Goal: Information Seeking & Learning: Compare options

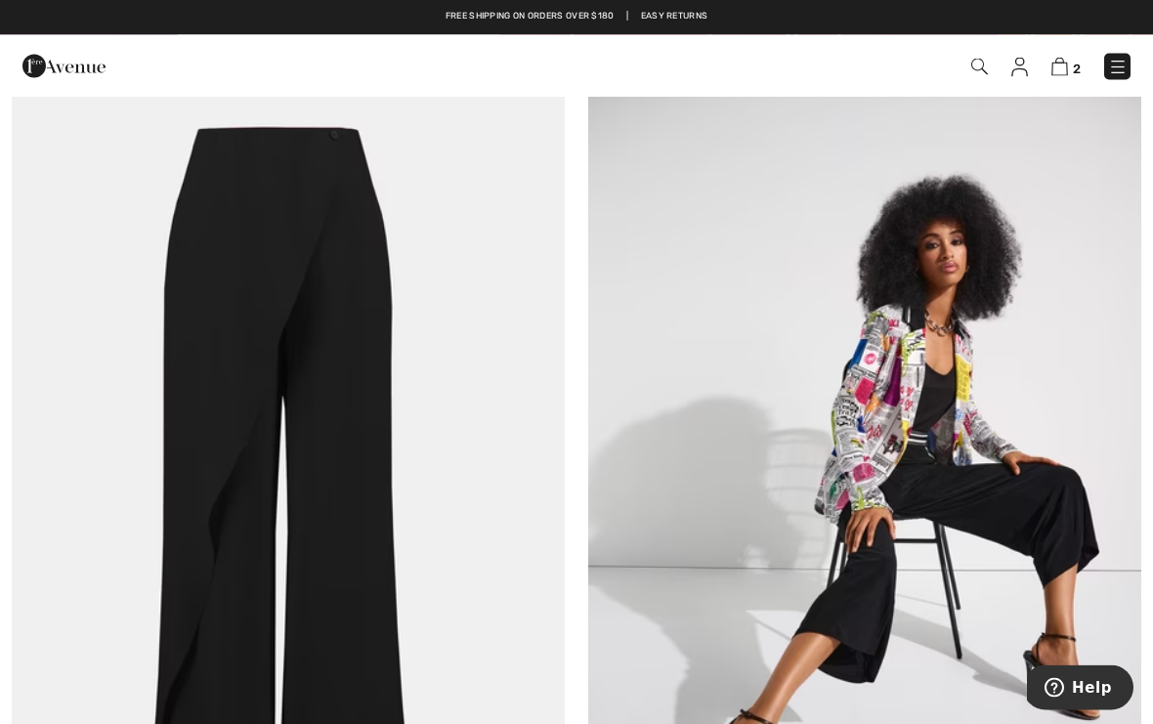
scroll to position [4052, 0]
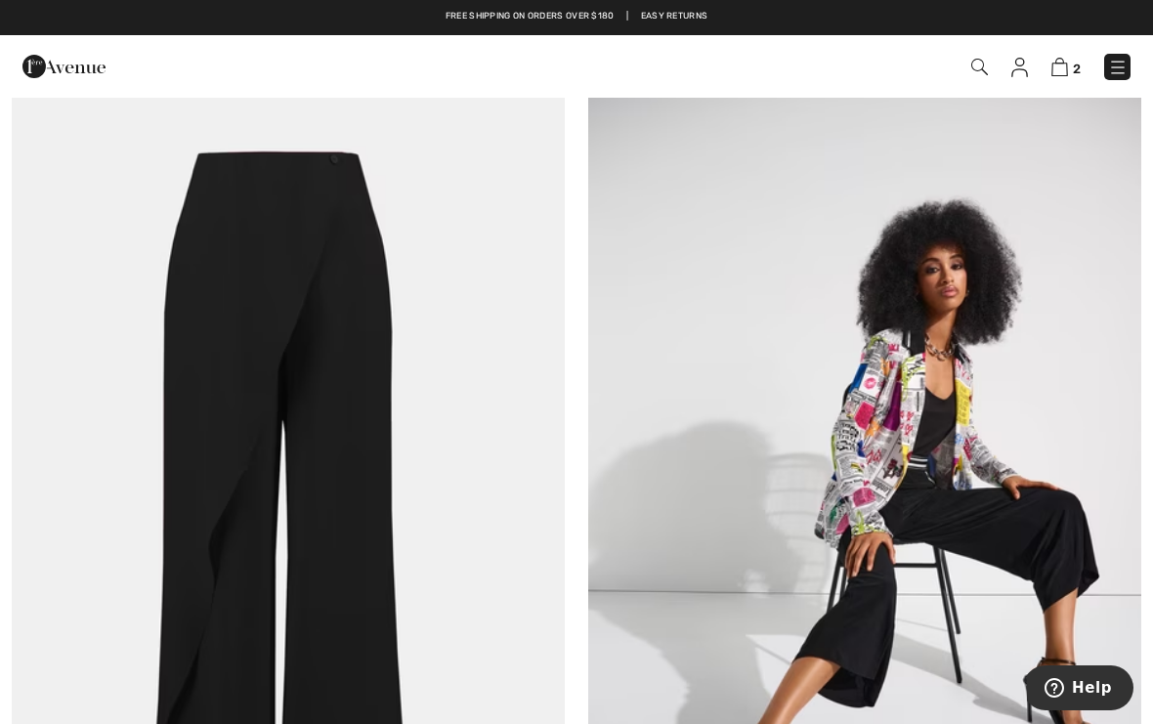
click at [296, 461] on img at bounding box center [288, 492] width 553 height 830
click at [343, 480] on img at bounding box center [288, 492] width 553 height 830
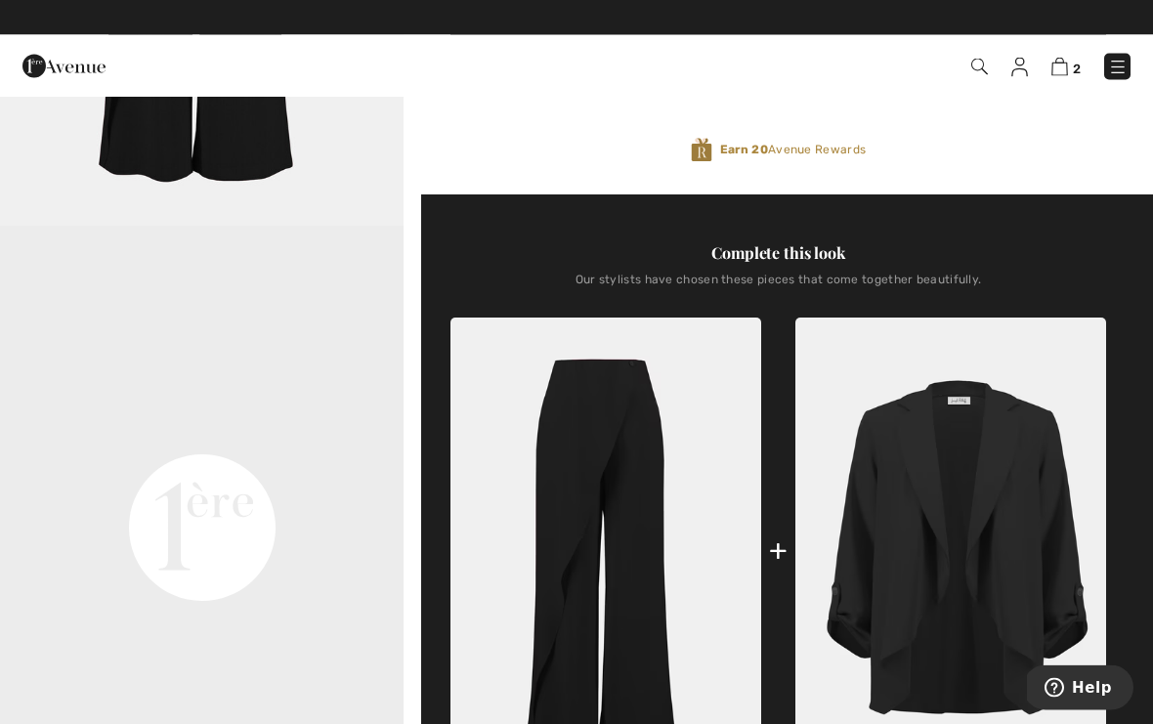
scroll to position [476, 0]
click at [969, 521] on img at bounding box center [951, 551] width 311 height 466
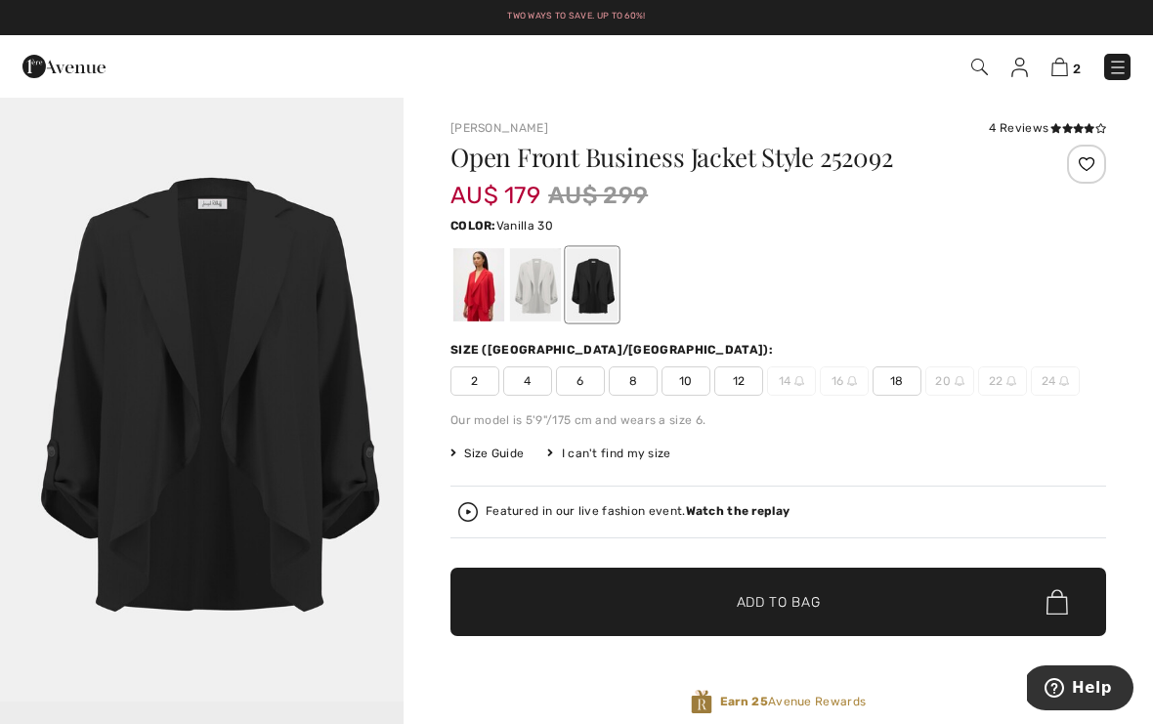
click at [544, 276] on div at bounding box center [535, 284] width 51 height 73
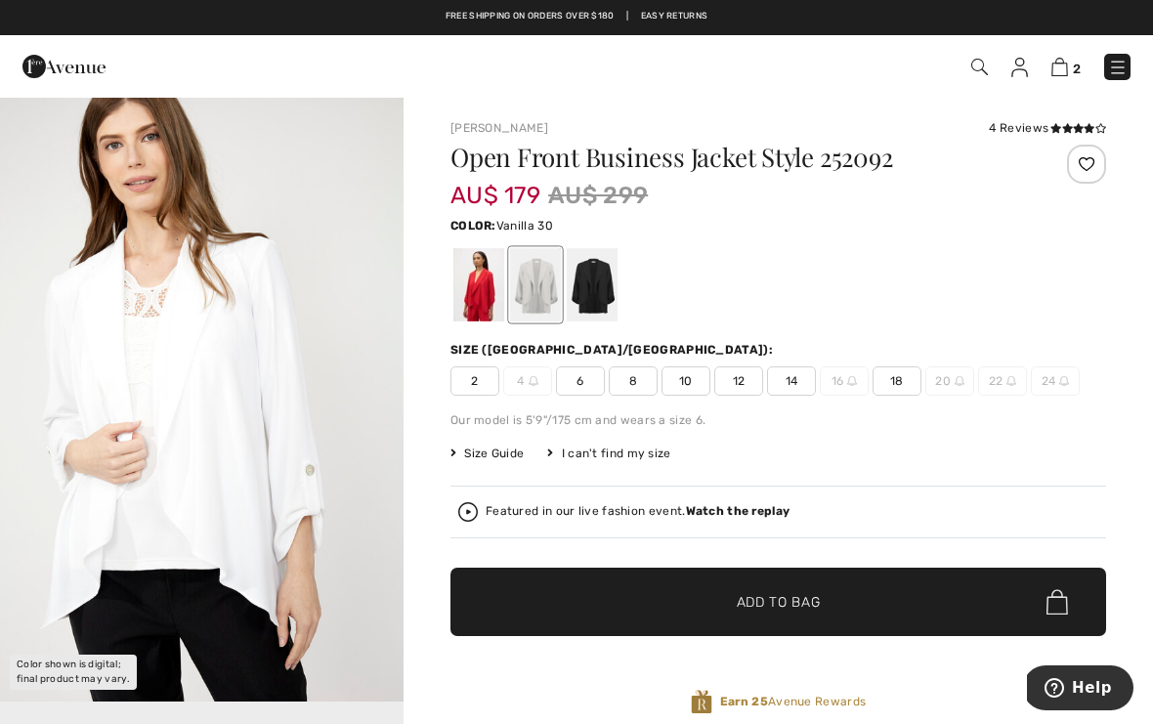
click at [1017, 125] on div "4 Reviews" at bounding box center [1047, 128] width 117 height 18
click at [1024, 125] on div "4 Reviews" at bounding box center [1047, 128] width 117 height 18
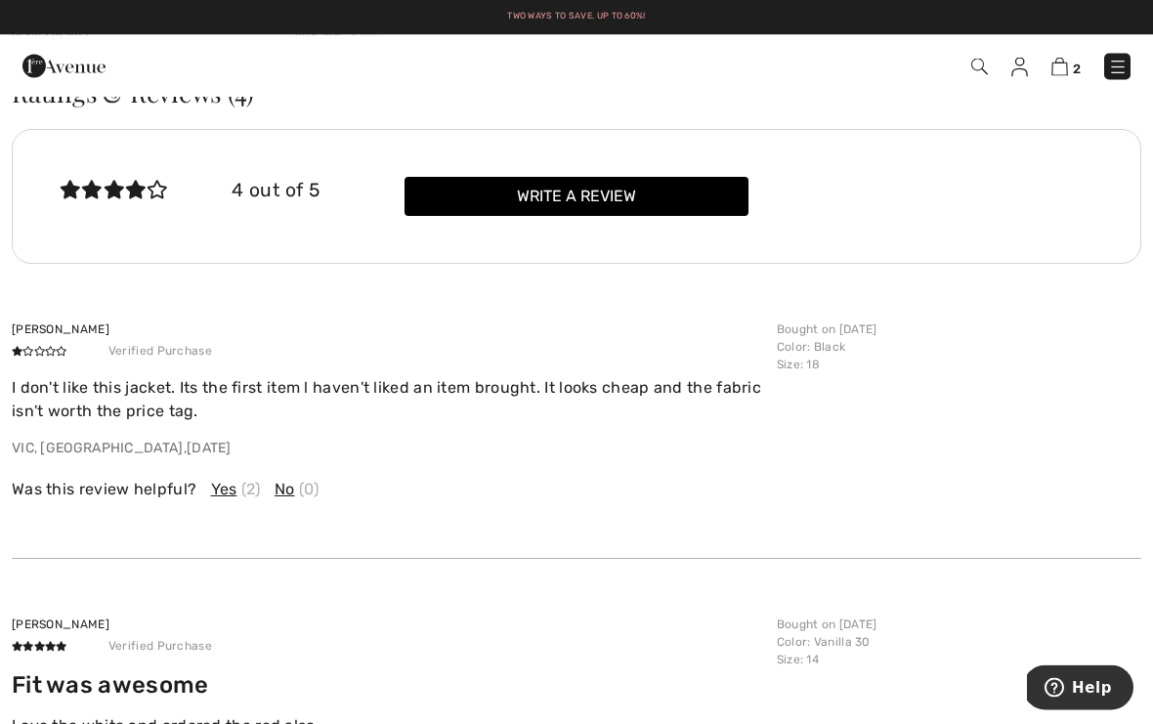
scroll to position [2709, 0]
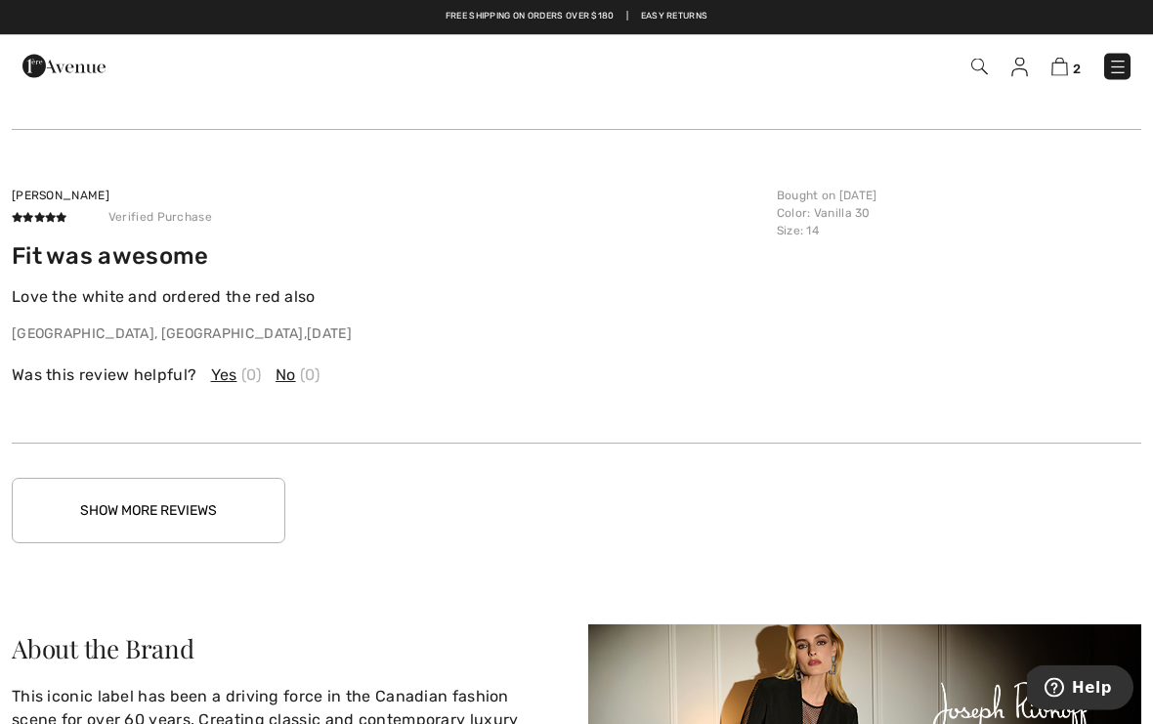
click at [240, 491] on button "Show More Reviews" at bounding box center [149, 511] width 274 height 65
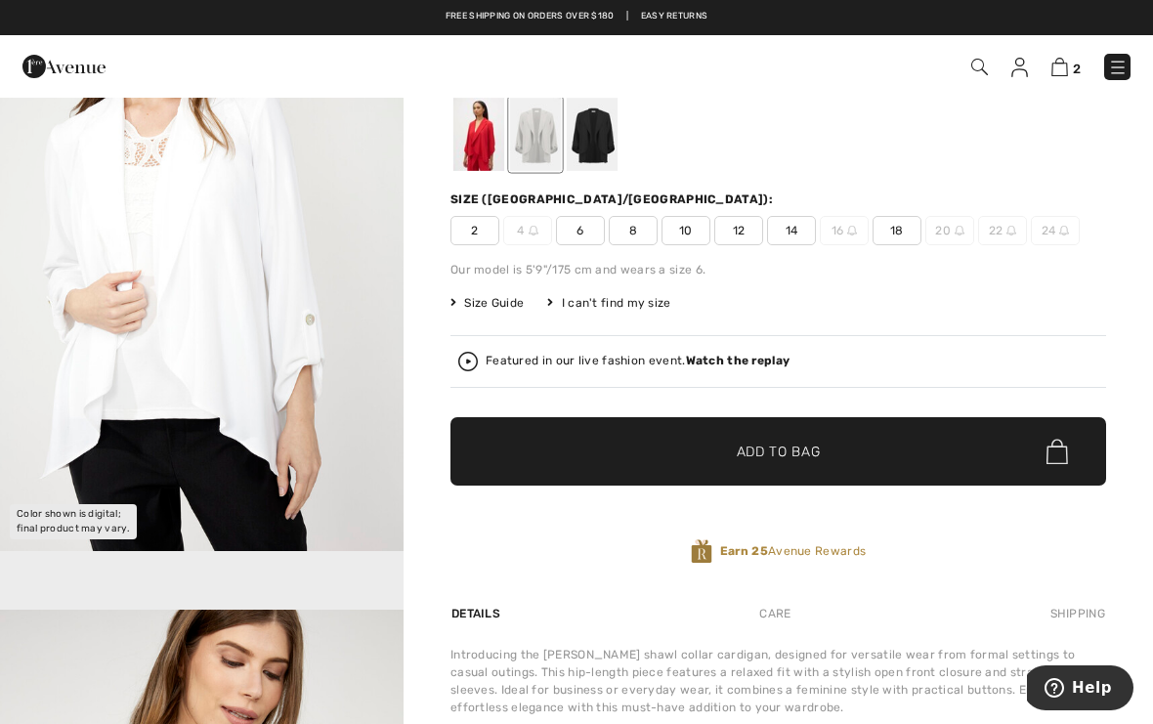
scroll to position [0, 0]
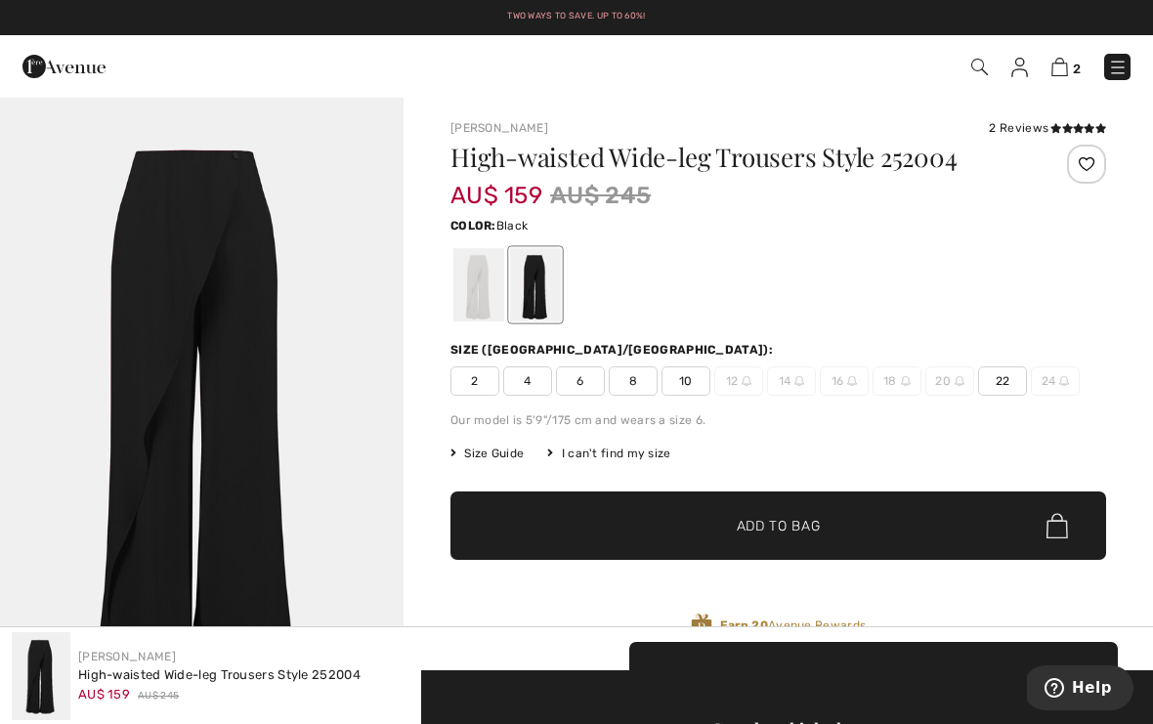
click at [506, 460] on span "Size Guide" at bounding box center [487, 454] width 73 height 18
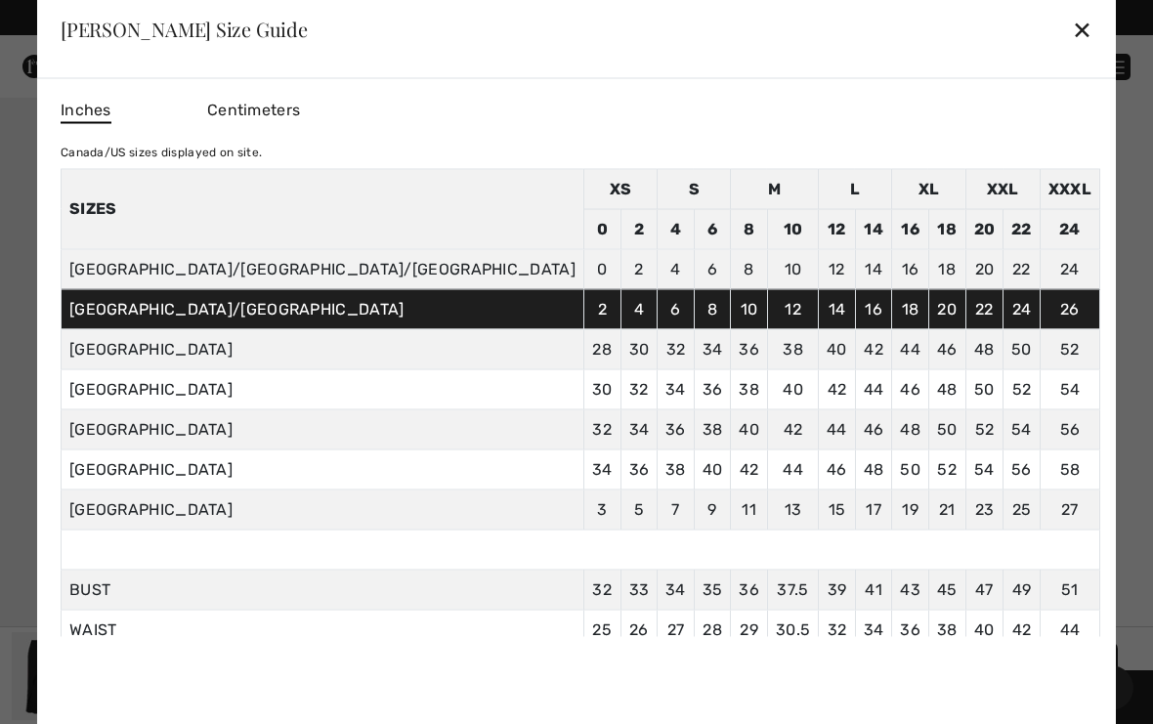
click at [621, 276] on td "2" at bounding box center [639, 269] width 37 height 40
click at [1072, 31] on div "✕" at bounding box center [1082, 29] width 21 height 41
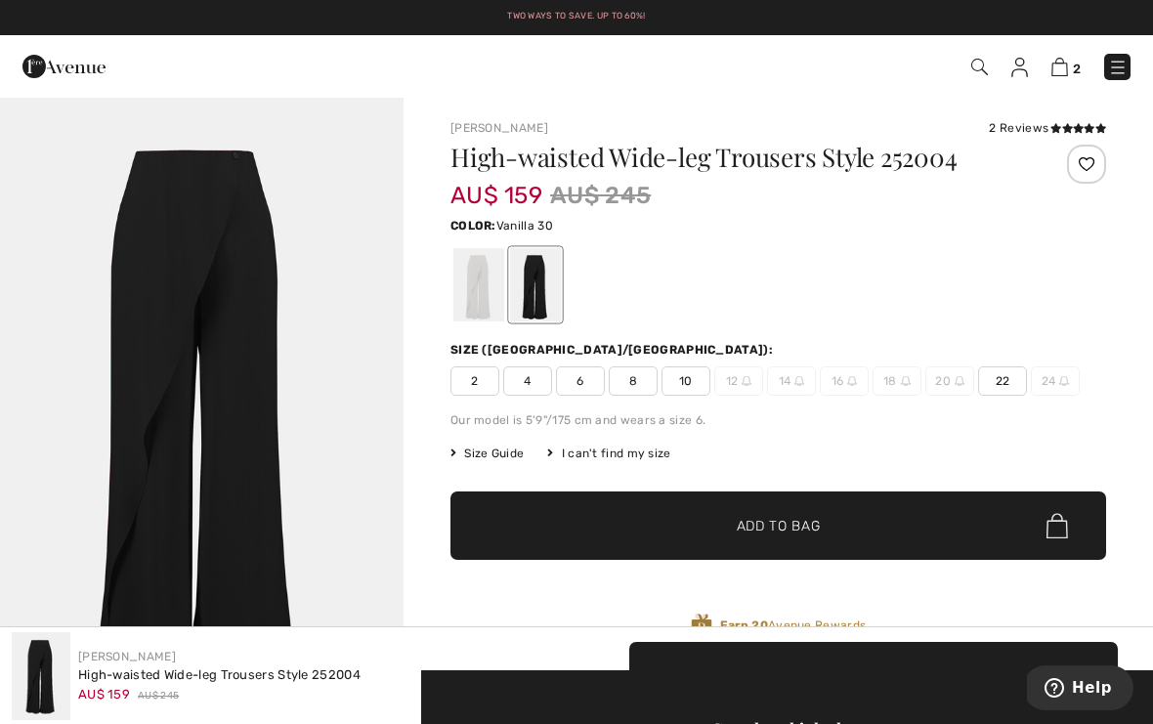
click at [478, 280] on div at bounding box center [478, 284] width 51 height 73
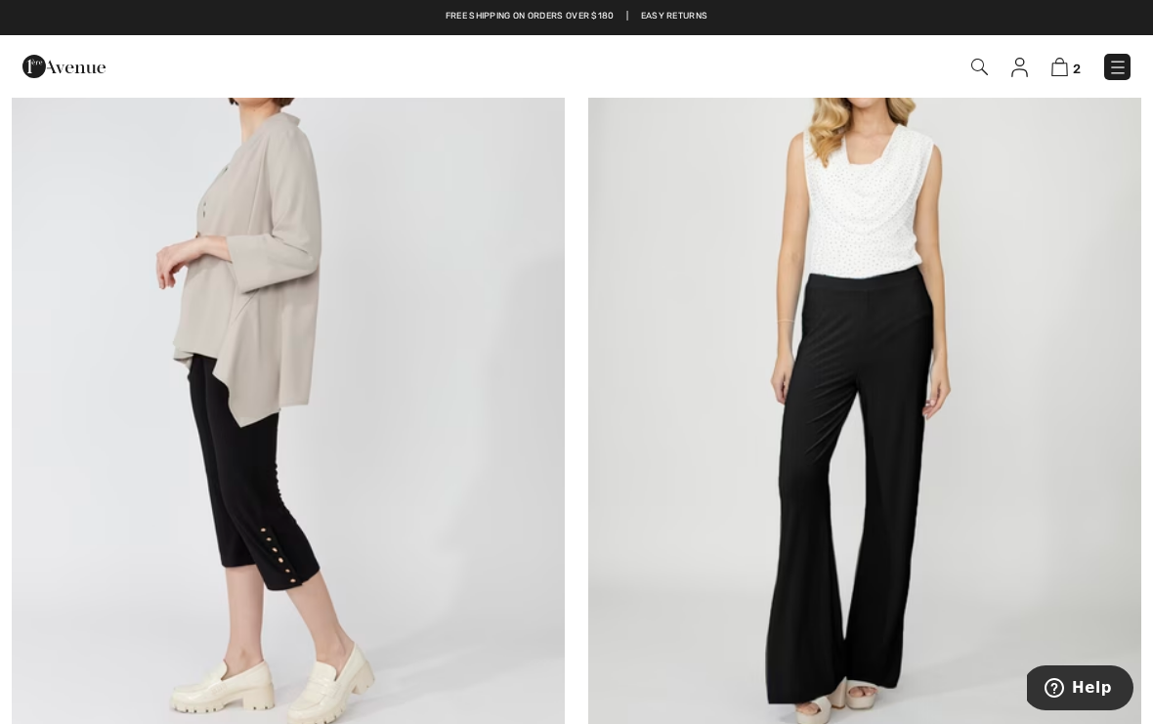
scroll to position [9019, 0]
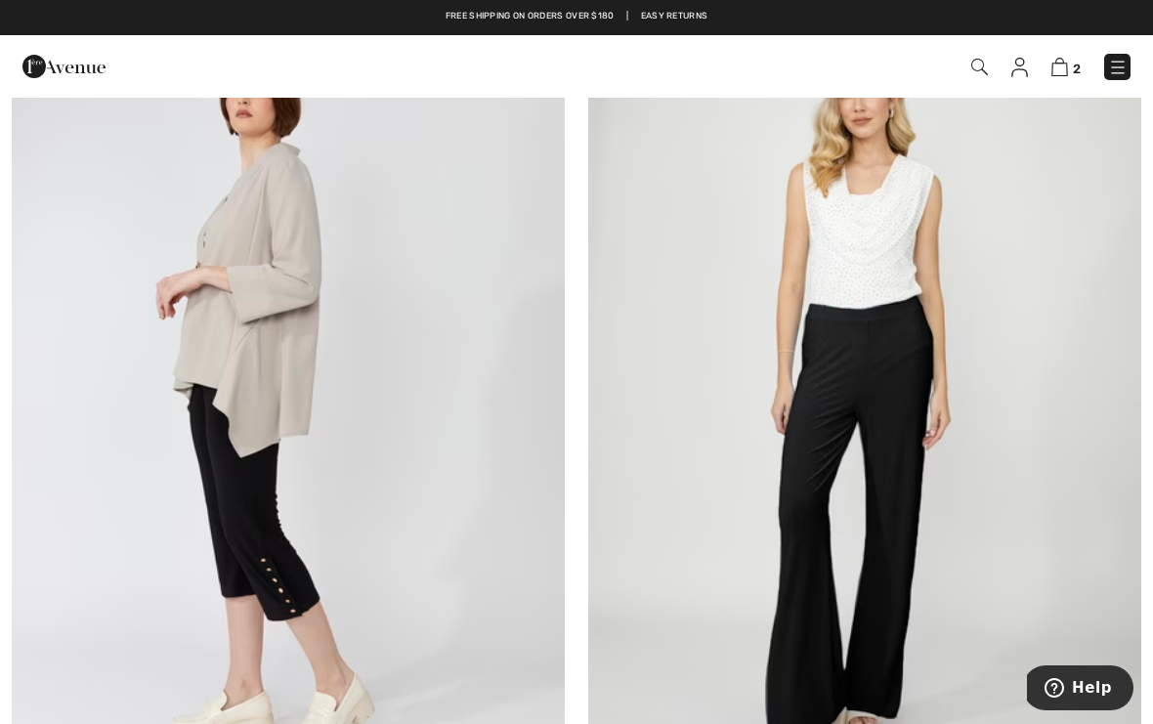
click at [861, 379] on img at bounding box center [864, 400] width 553 height 830
click at [837, 364] on img at bounding box center [864, 400] width 553 height 830
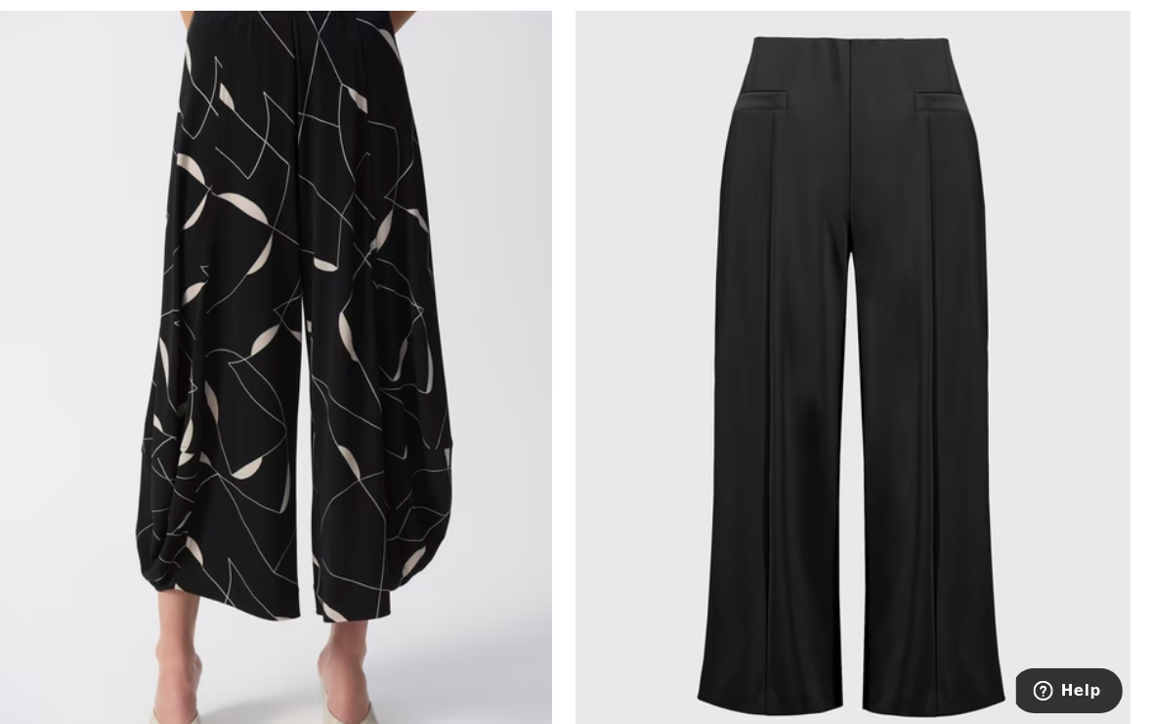
scroll to position [16755, 0]
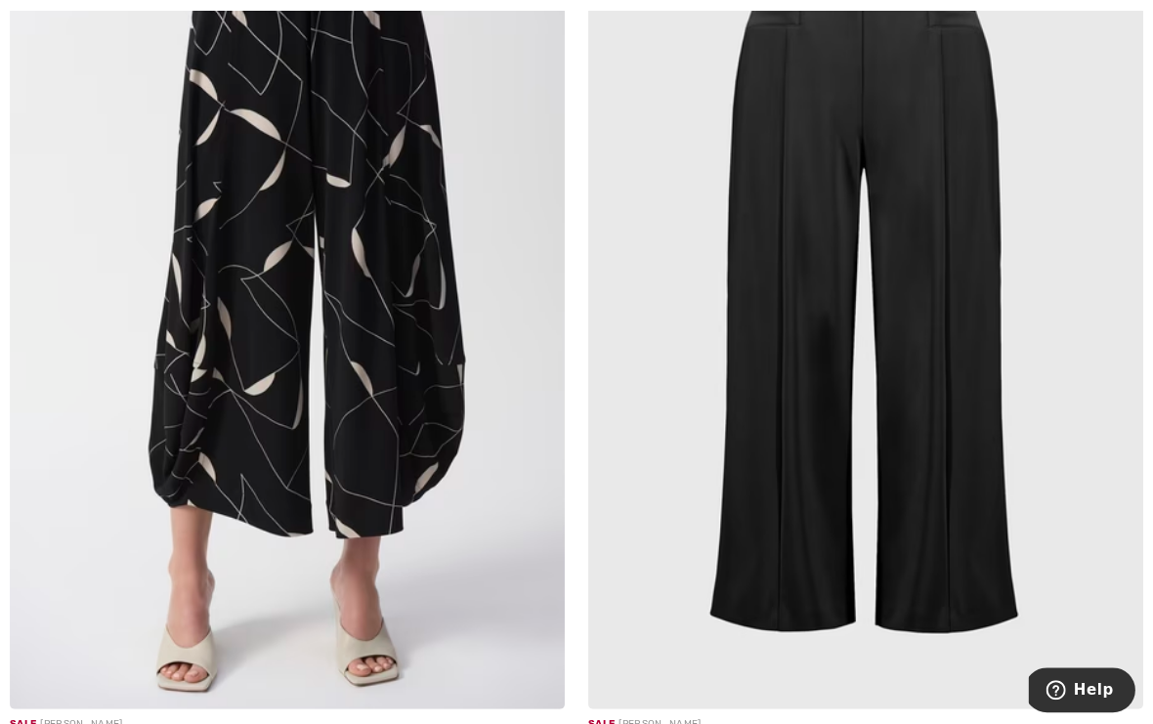
click at [933, 449] on img at bounding box center [864, 292] width 553 height 830
click at [953, 409] on img at bounding box center [864, 292] width 553 height 830
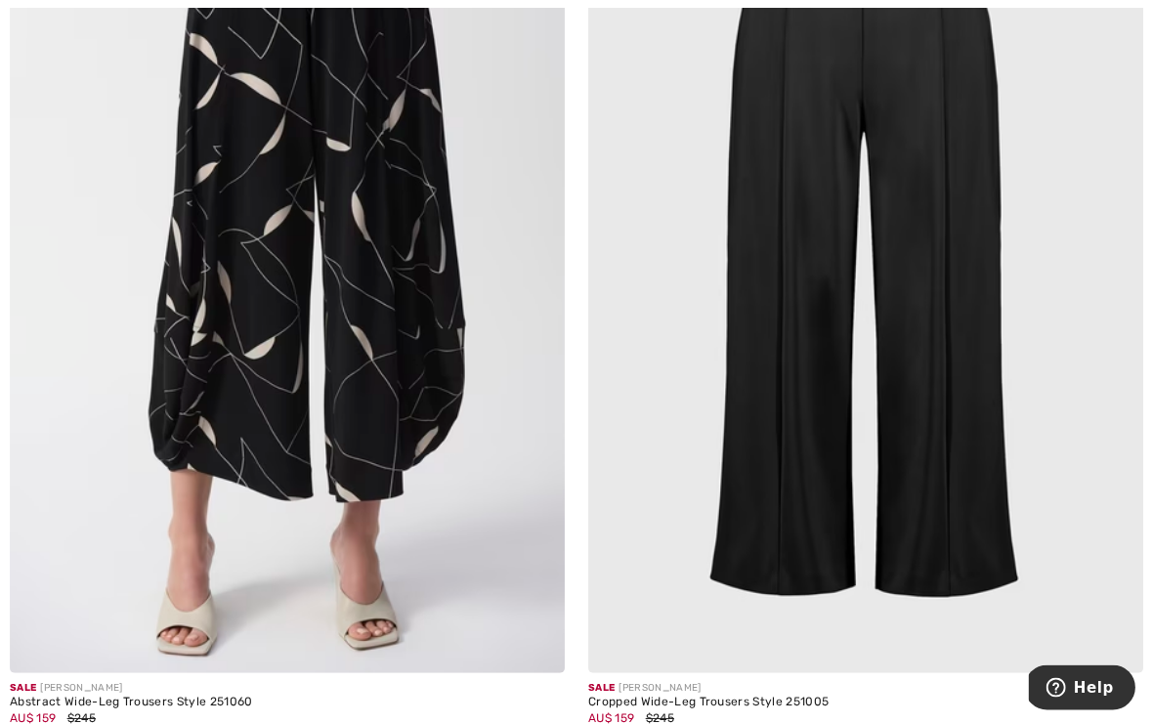
click at [935, 414] on img at bounding box center [864, 259] width 553 height 830
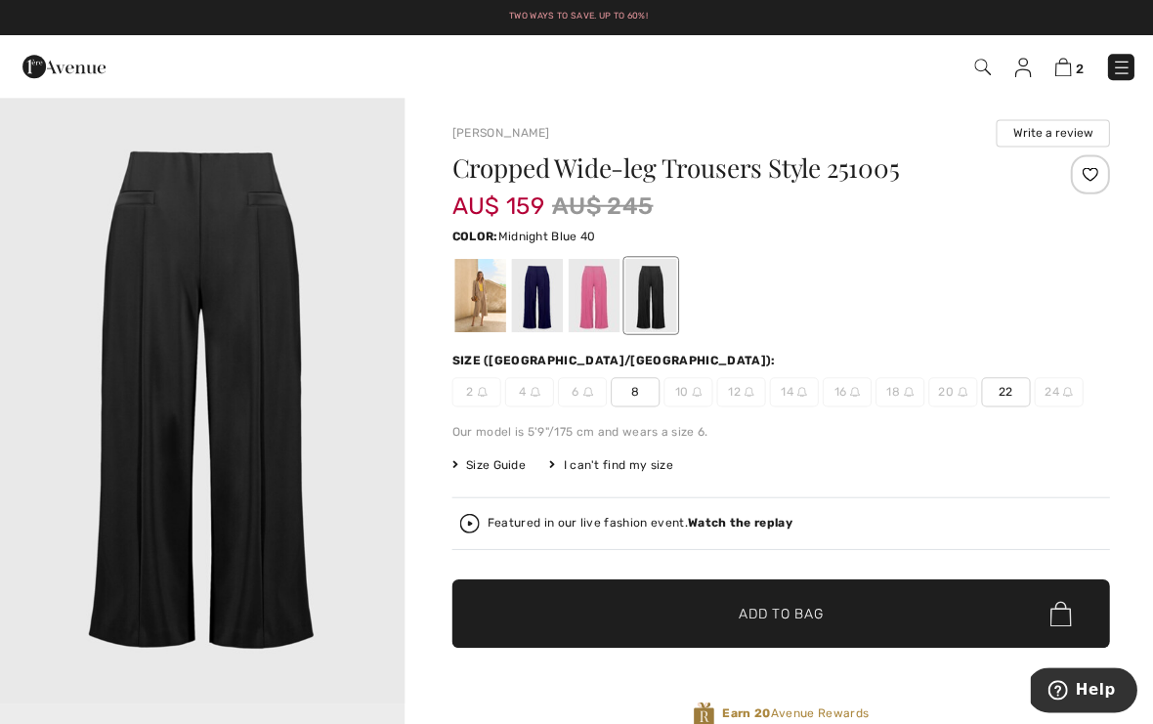
click at [541, 302] on div at bounding box center [535, 294] width 51 height 73
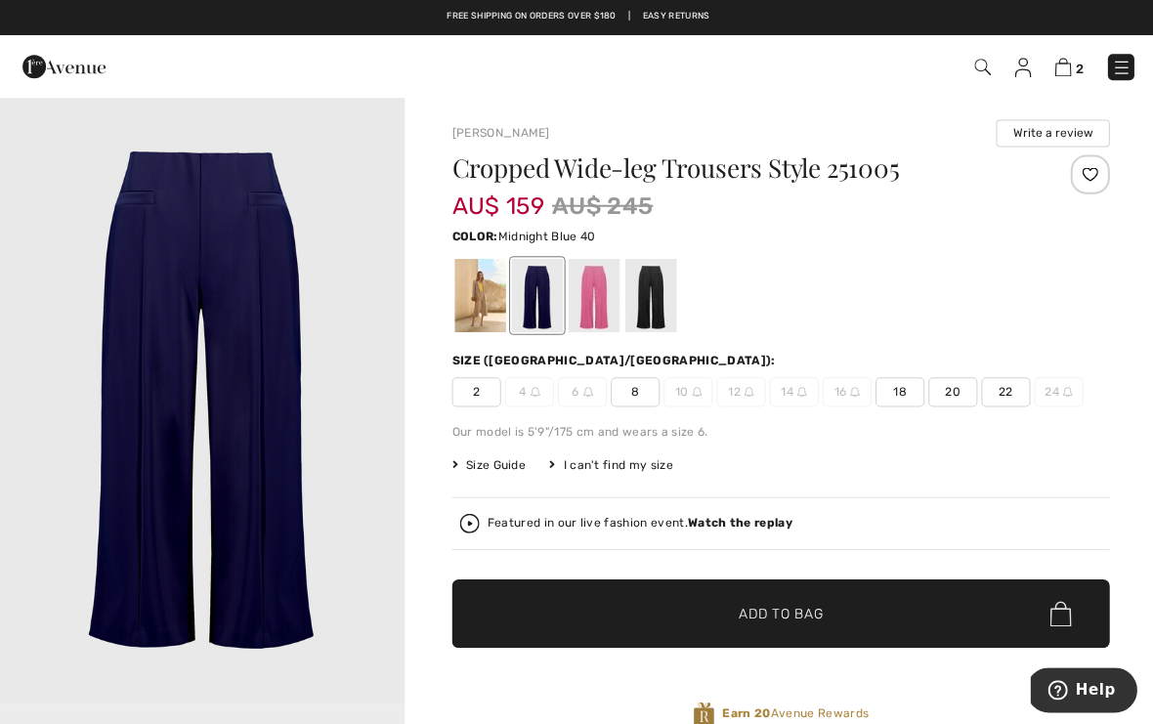
click at [609, 292] on div at bounding box center [592, 294] width 51 height 73
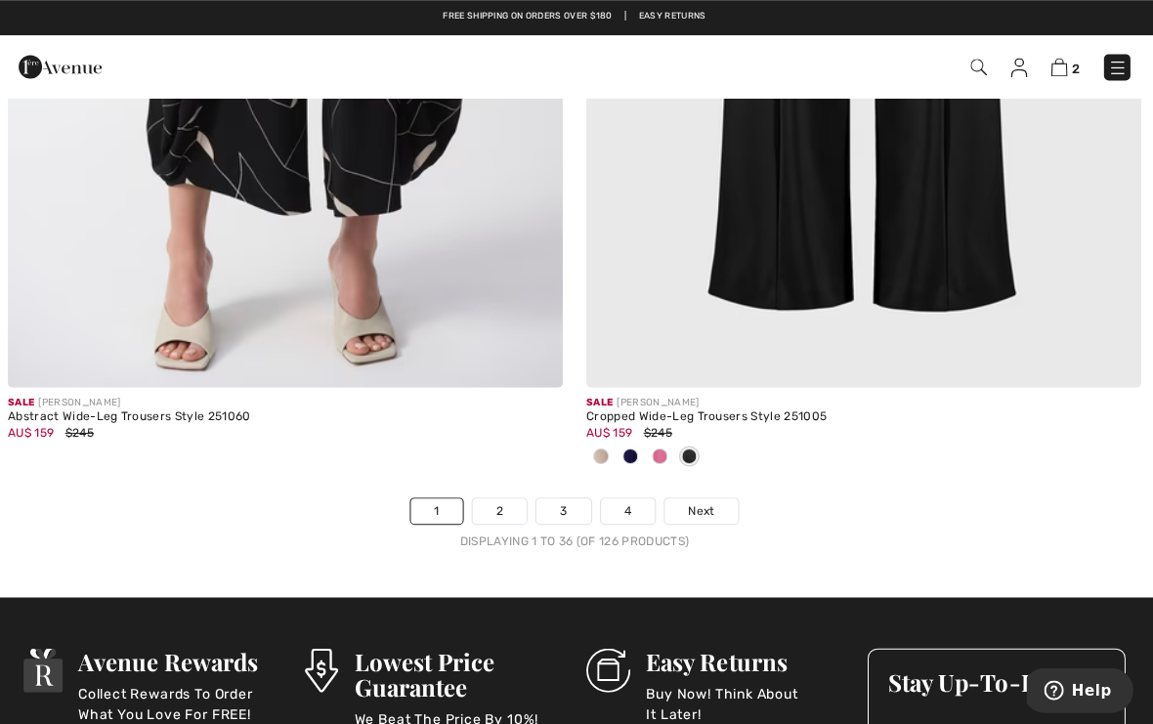
scroll to position [17072, 0]
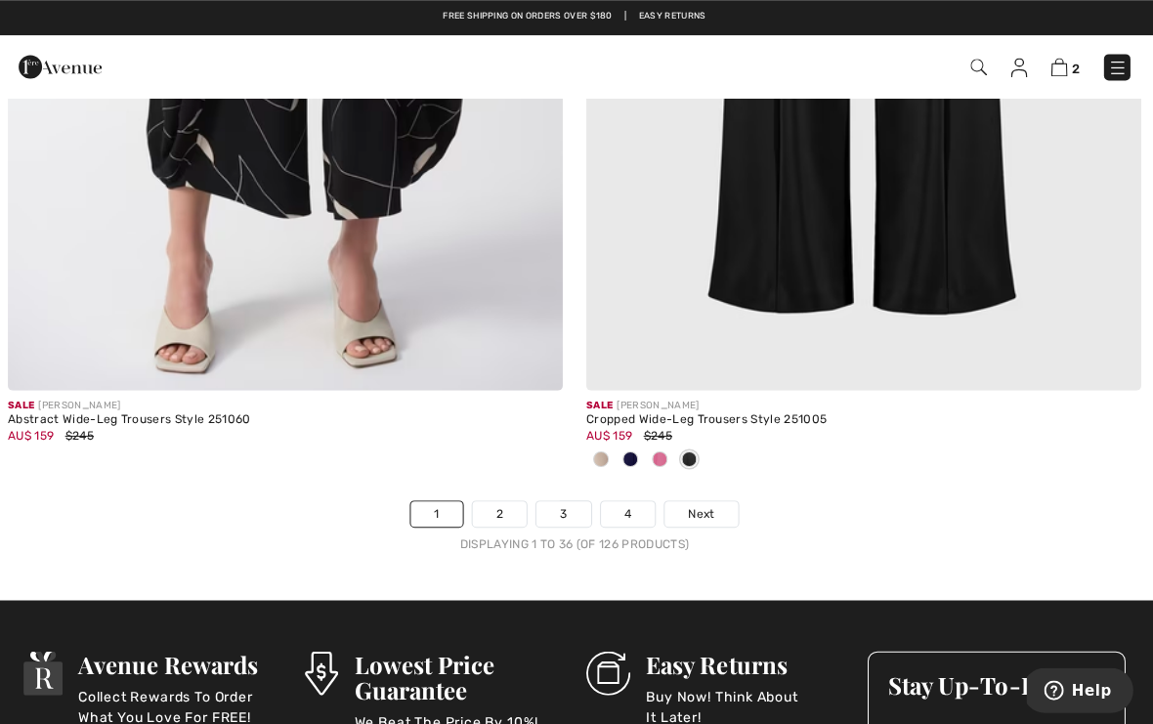
click at [692, 503] on span "Next" at bounding box center [703, 512] width 26 height 18
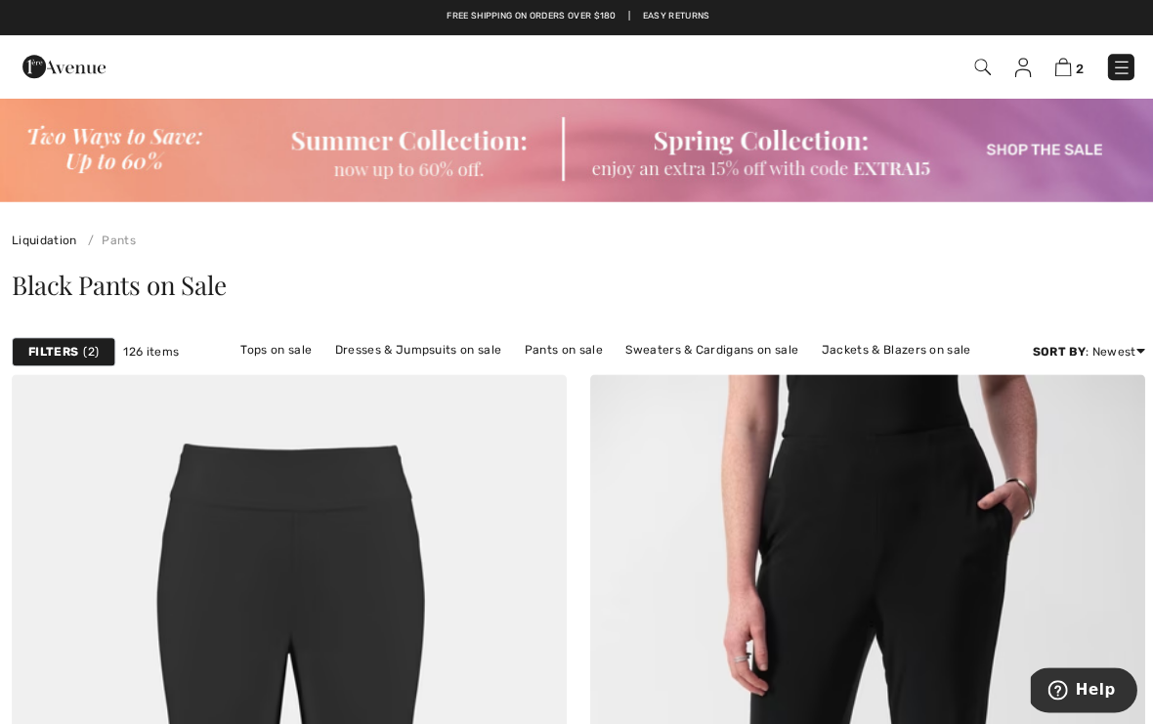
click at [65, 353] on strong "Filters" at bounding box center [53, 351] width 50 height 18
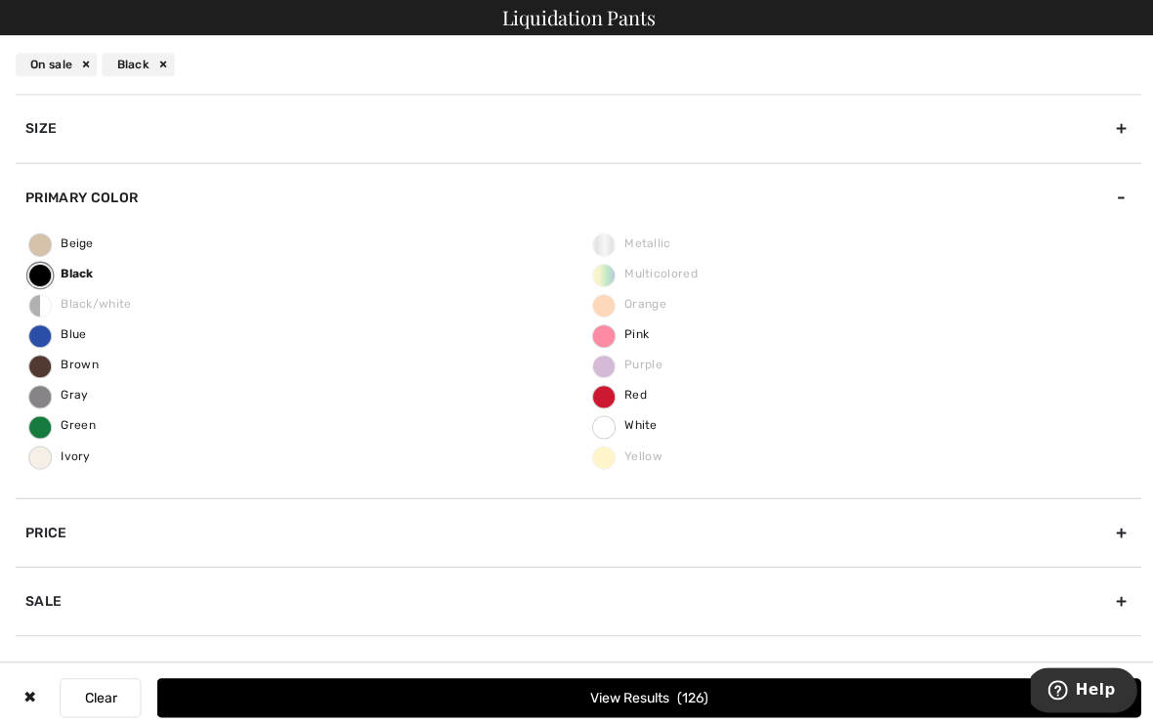
click at [610, 425] on span "White" at bounding box center [623, 424] width 65 height 14
click at [0, 0] on input "White" at bounding box center [0, 0] width 0 height 0
click at [641, 696] on button "View Results 139" at bounding box center [646, 695] width 981 height 39
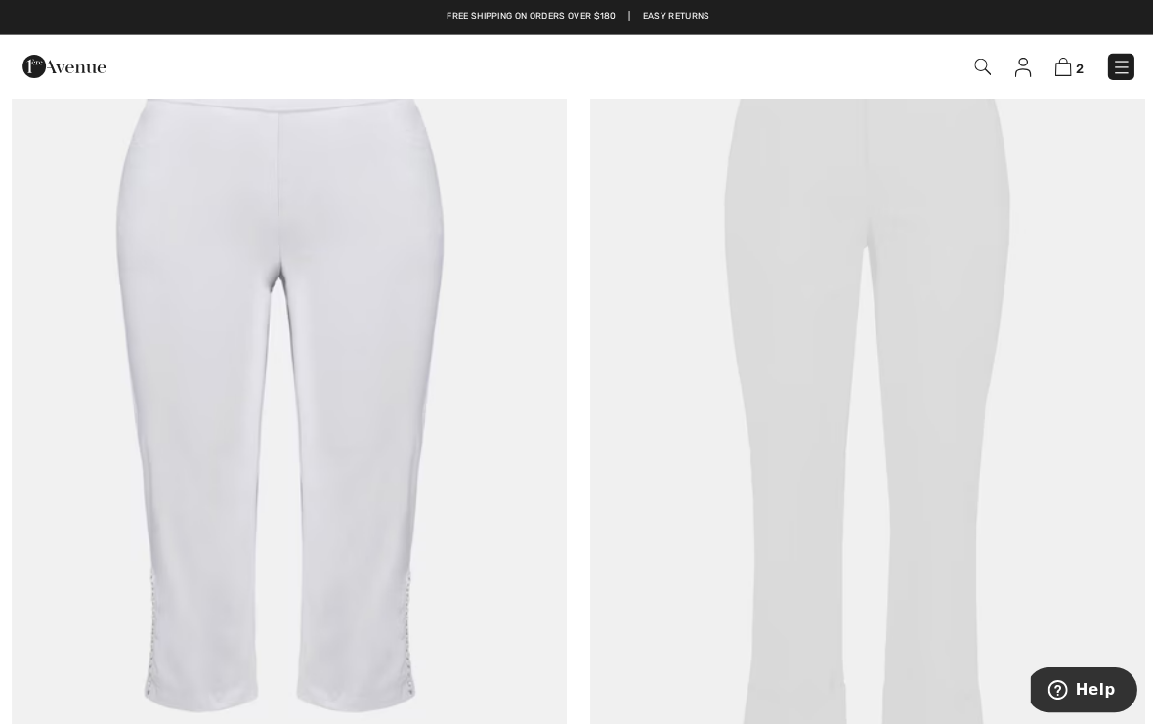
scroll to position [1343, 0]
click at [810, 525] on img at bounding box center [864, 385] width 553 height 830
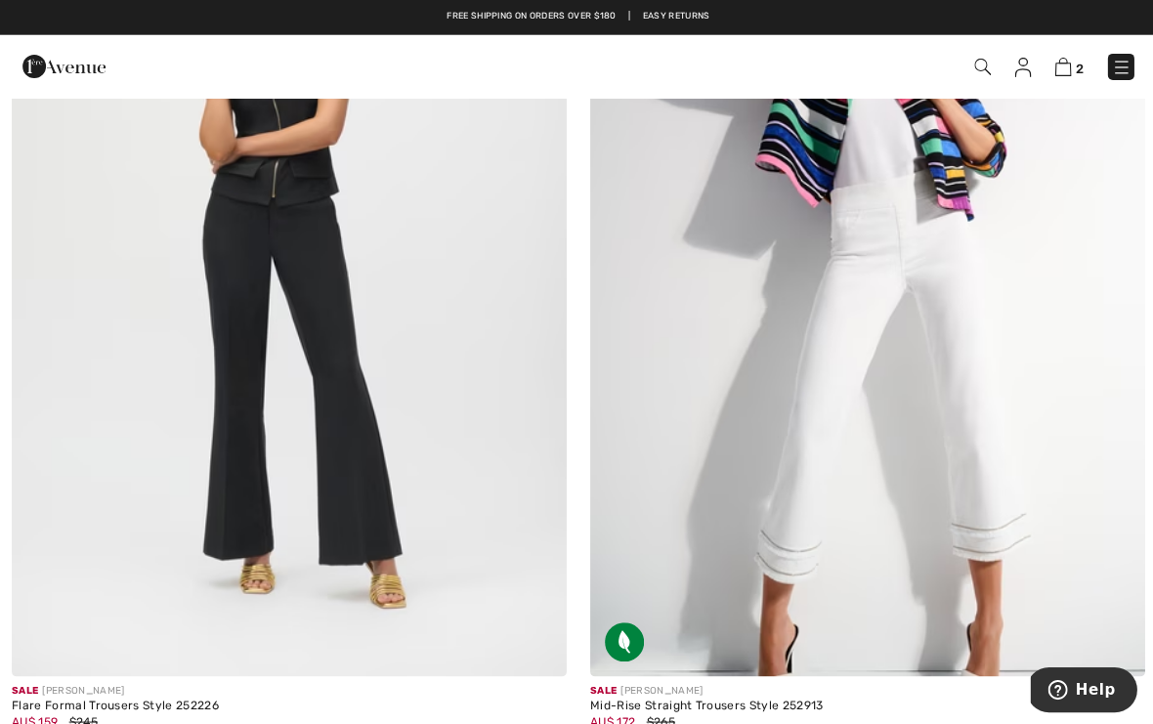
scroll to position [6353, 0]
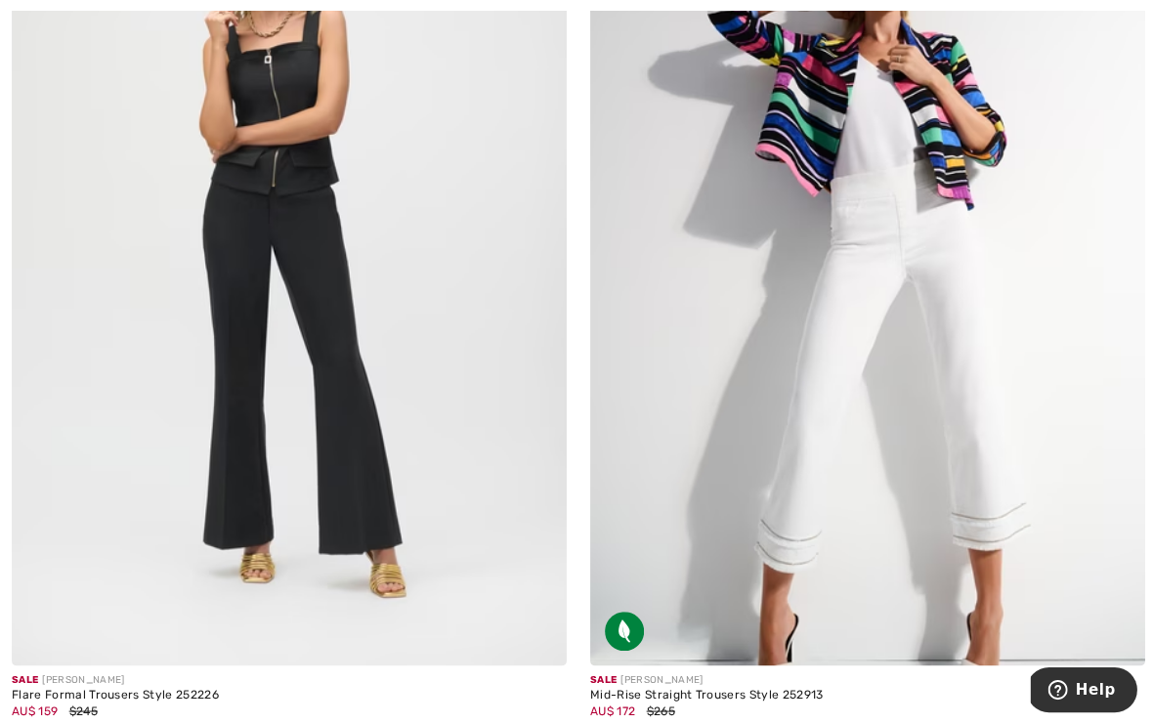
click at [356, 452] on img at bounding box center [288, 249] width 553 height 830
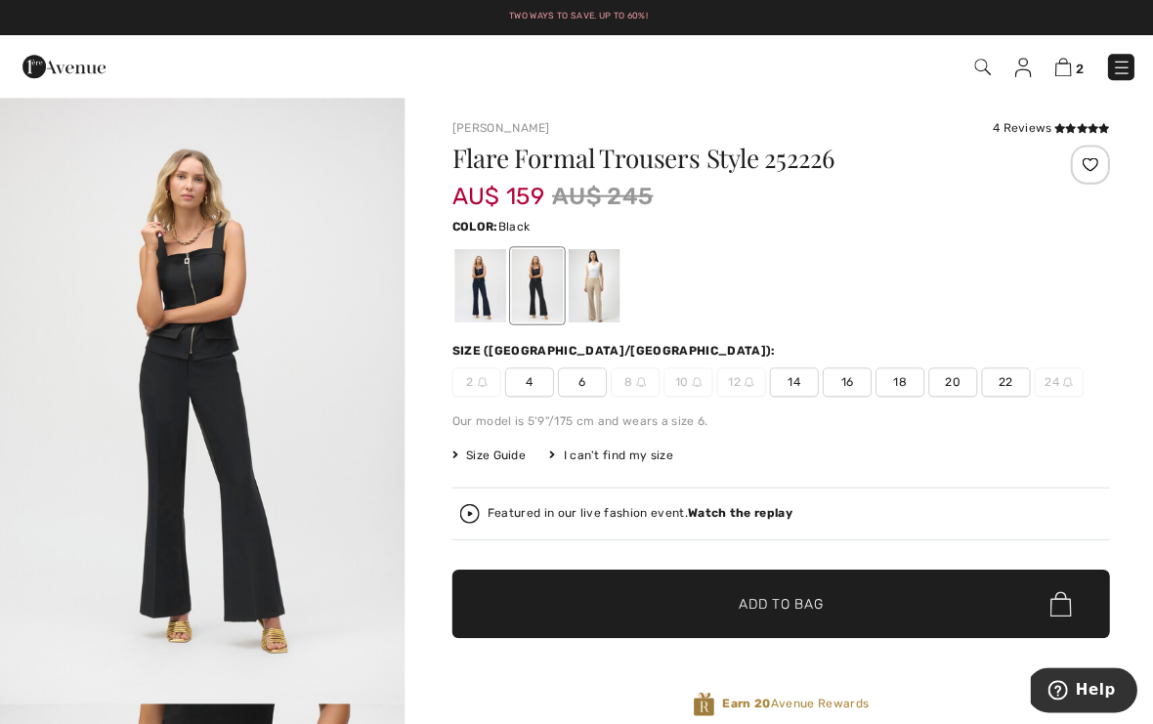
click at [1025, 127] on div "4 Reviews" at bounding box center [1047, 128] width 117 height 18
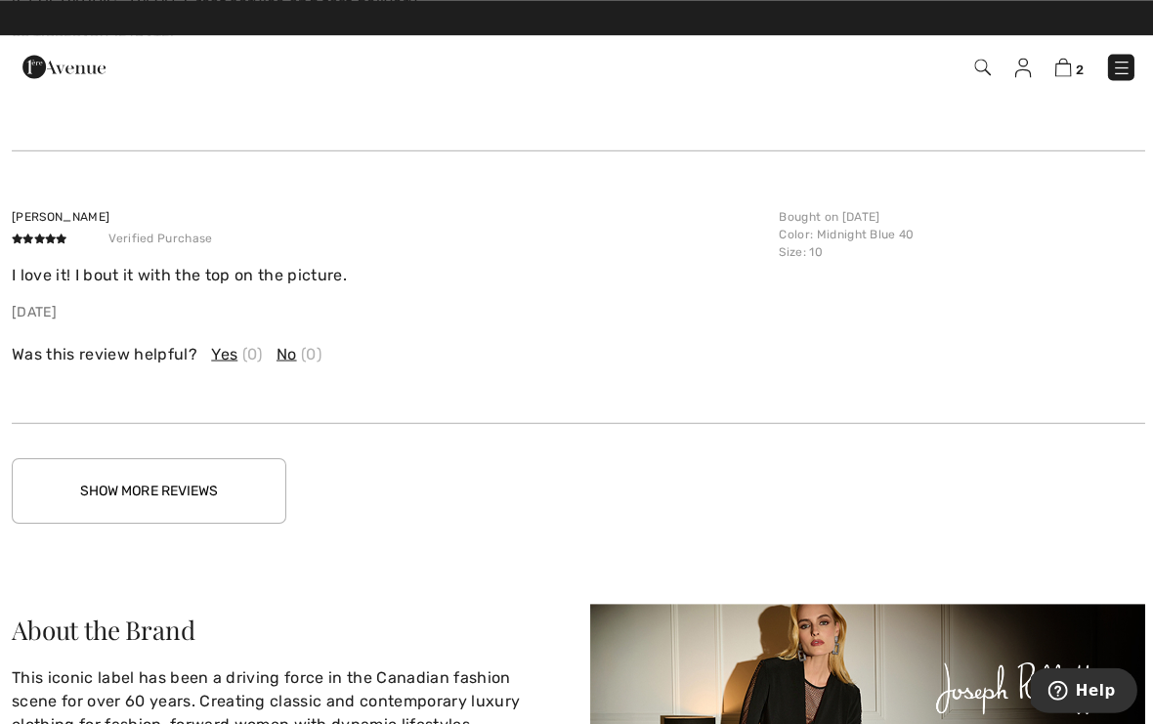
scroll to position [3819, 0]
click at [210, 488] on button "Show More Reviews" at bounding box center [149, 488] width 274 height 65
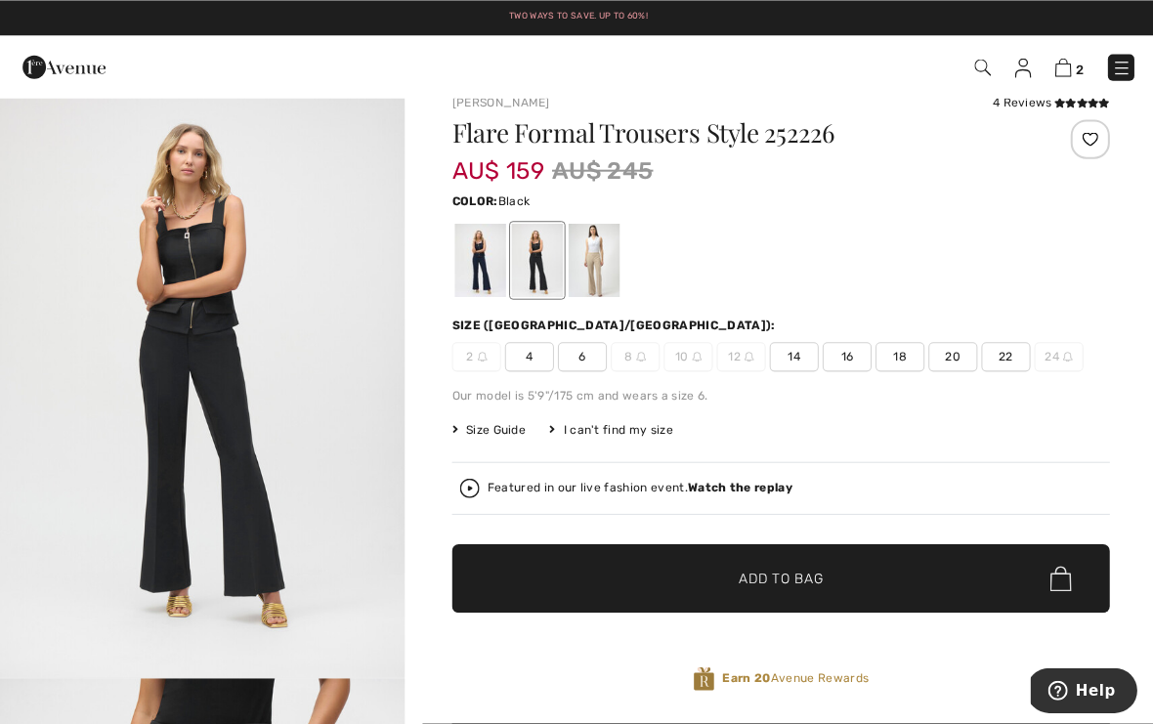
scroll to position [0, 0]
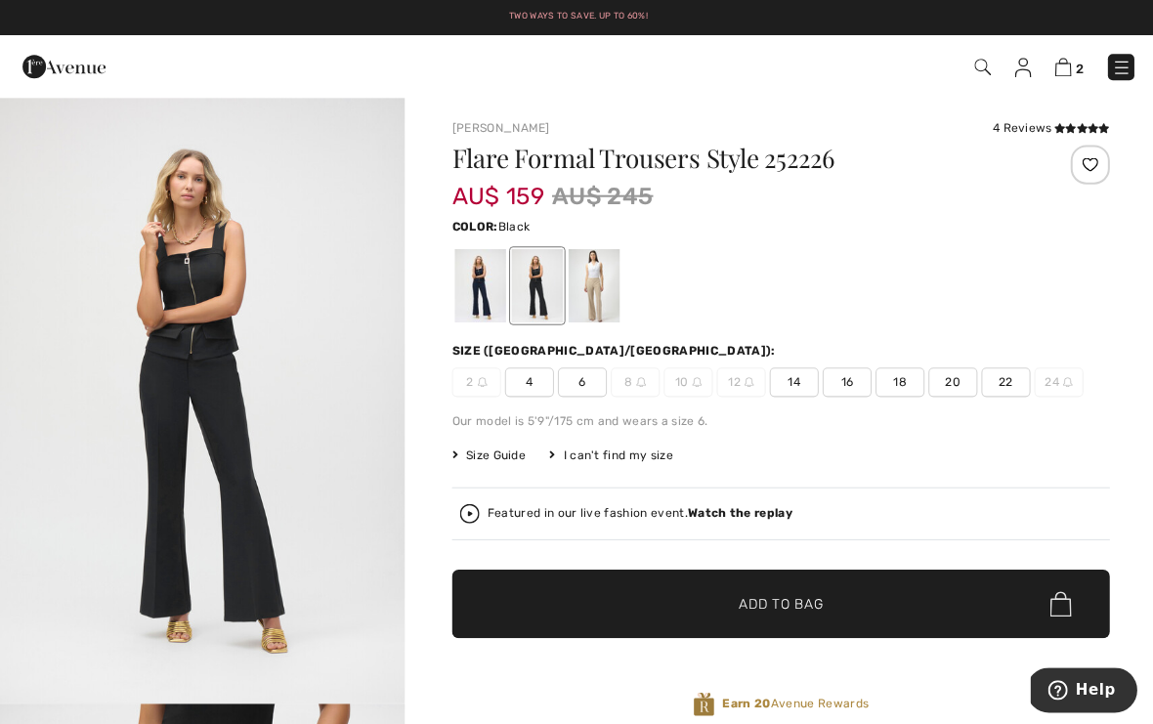
click at [693, 378] on img at bounding box center [695, 381] width 10 height 10
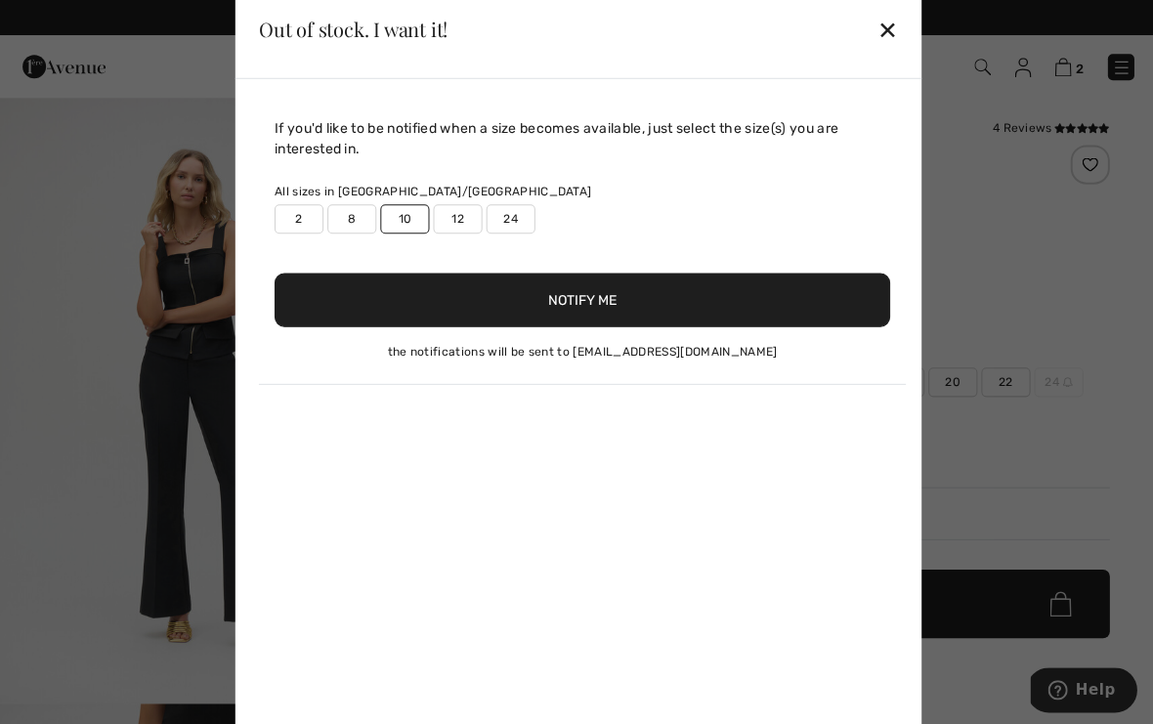
click at [663, 301] on button "Notify Me" at bounding box center [581, 299] width 614 height 54
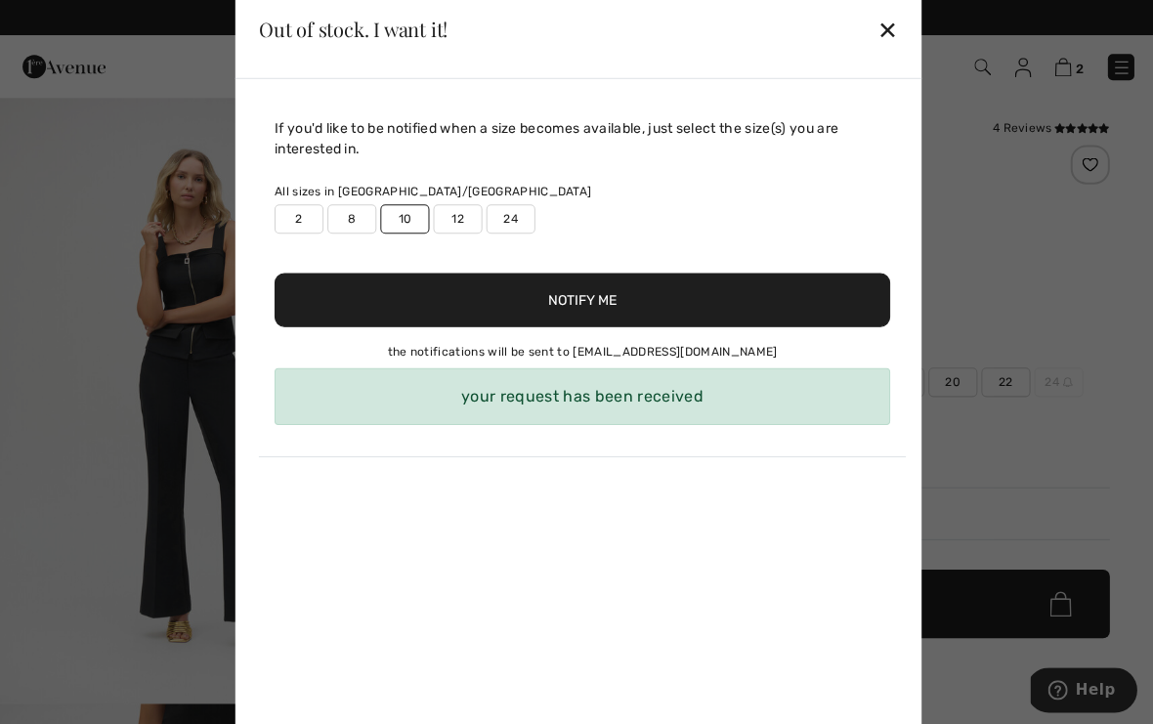
click at [878, 32] on div "✕" at bounding box center [885, 29] width 21 height 41
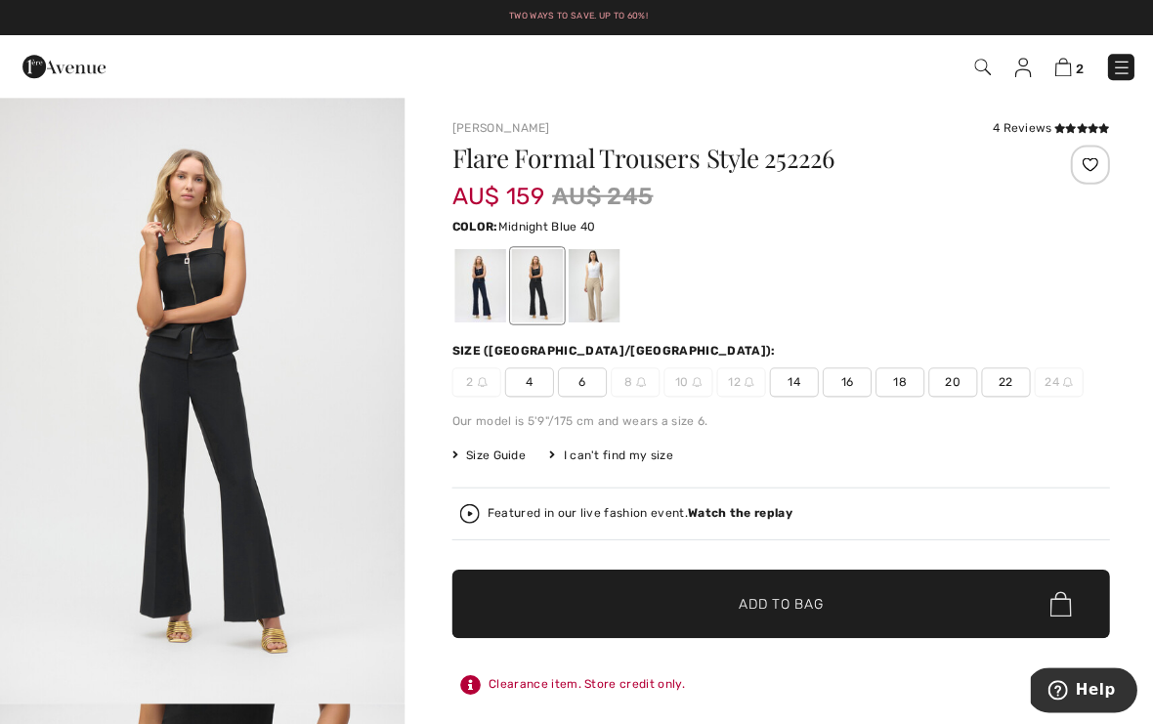
click at [484, 277] on div at bounding box center [478, 284] width 51 height 73
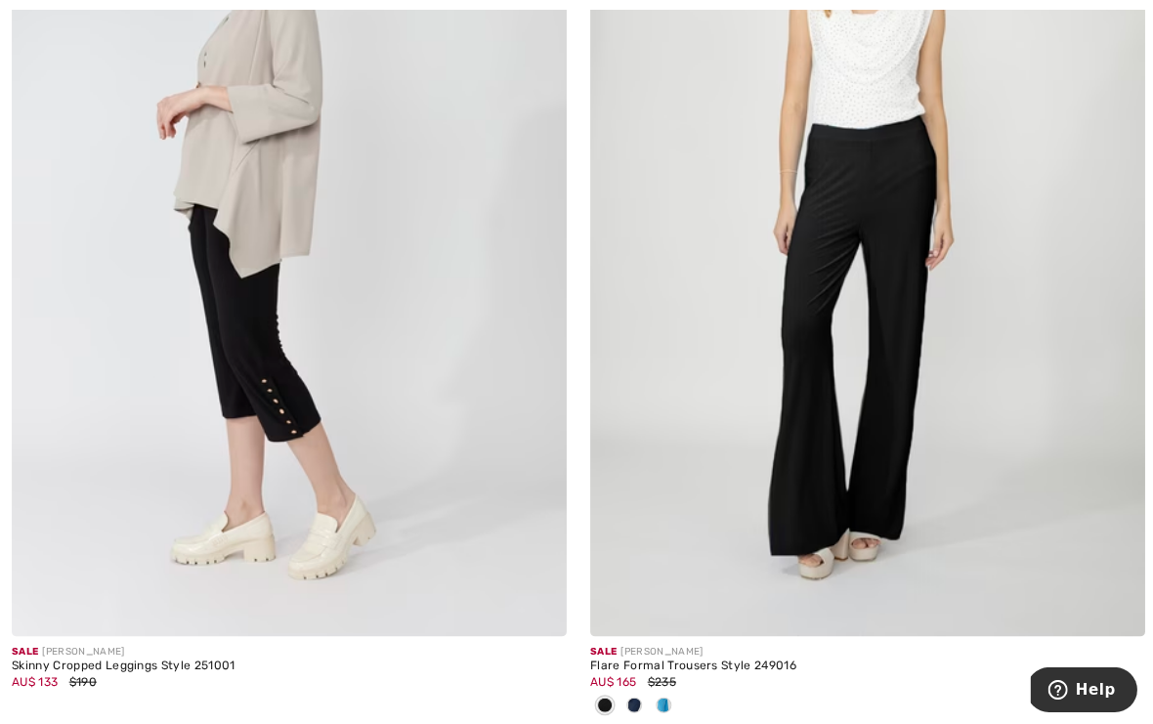
scroll to position [10137, 0]
click at [916, 351] on img at bounding box center [864, 221] width 553 height 830
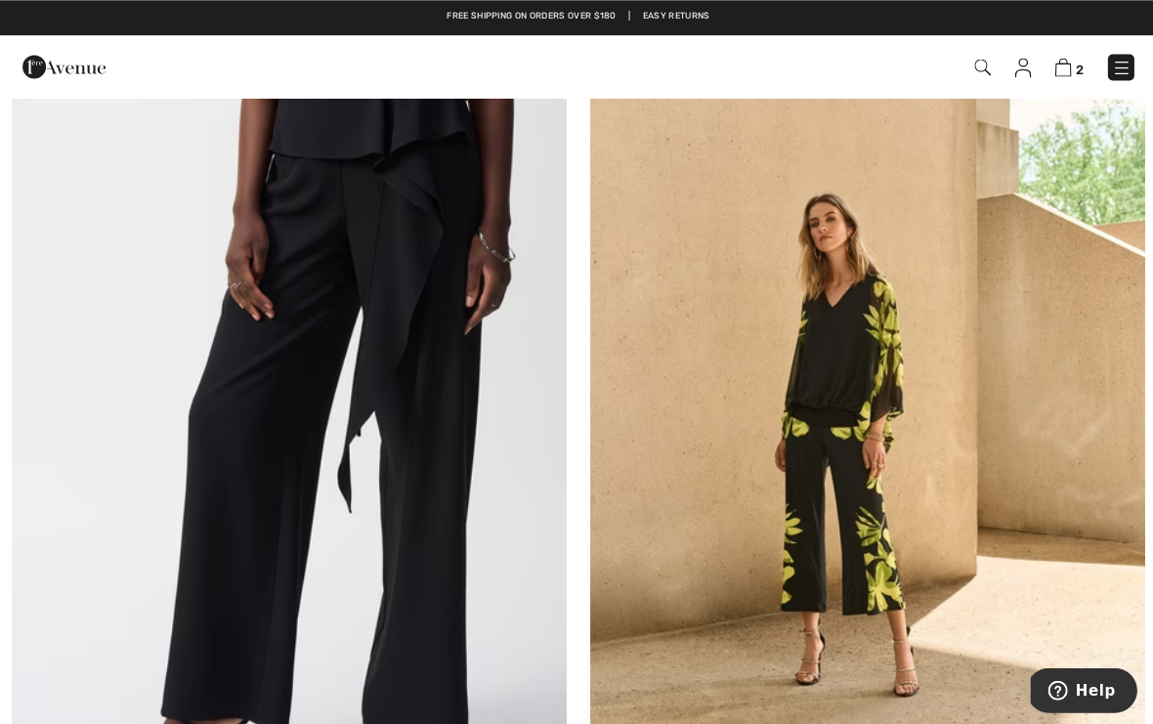
scroll to position [14815, 0]
click at [441, 464] on img at bounding box center [288, 419] width 553 height 830
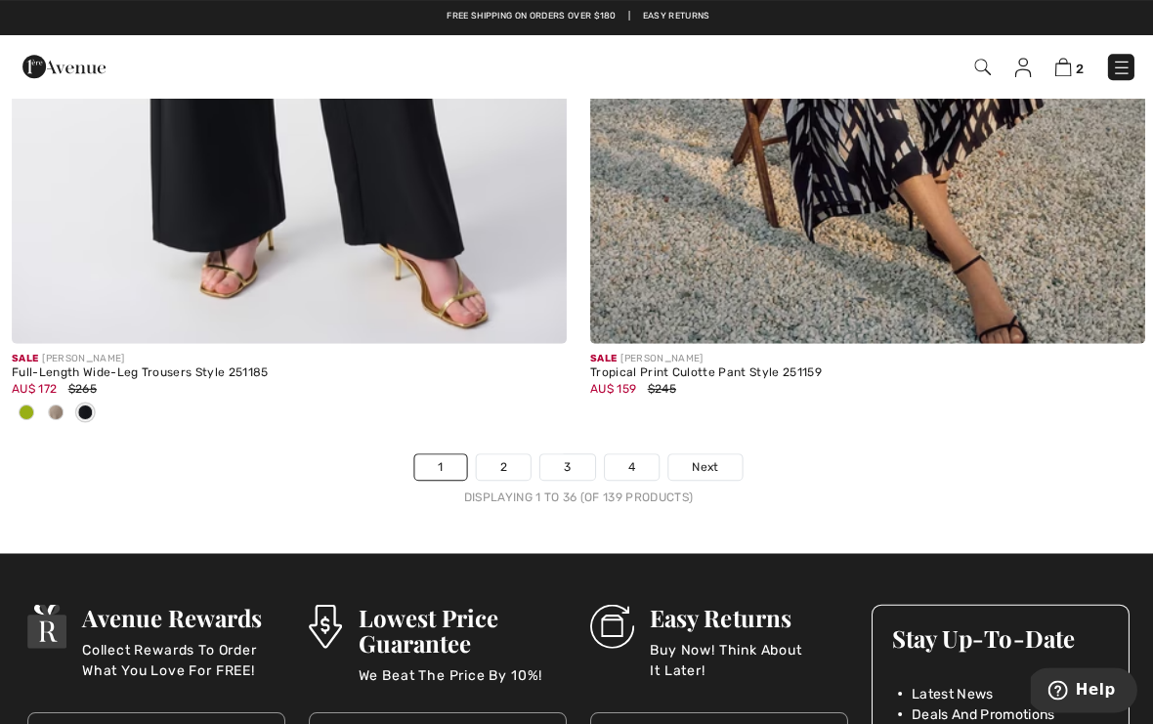
scroll to position [17117, 0]
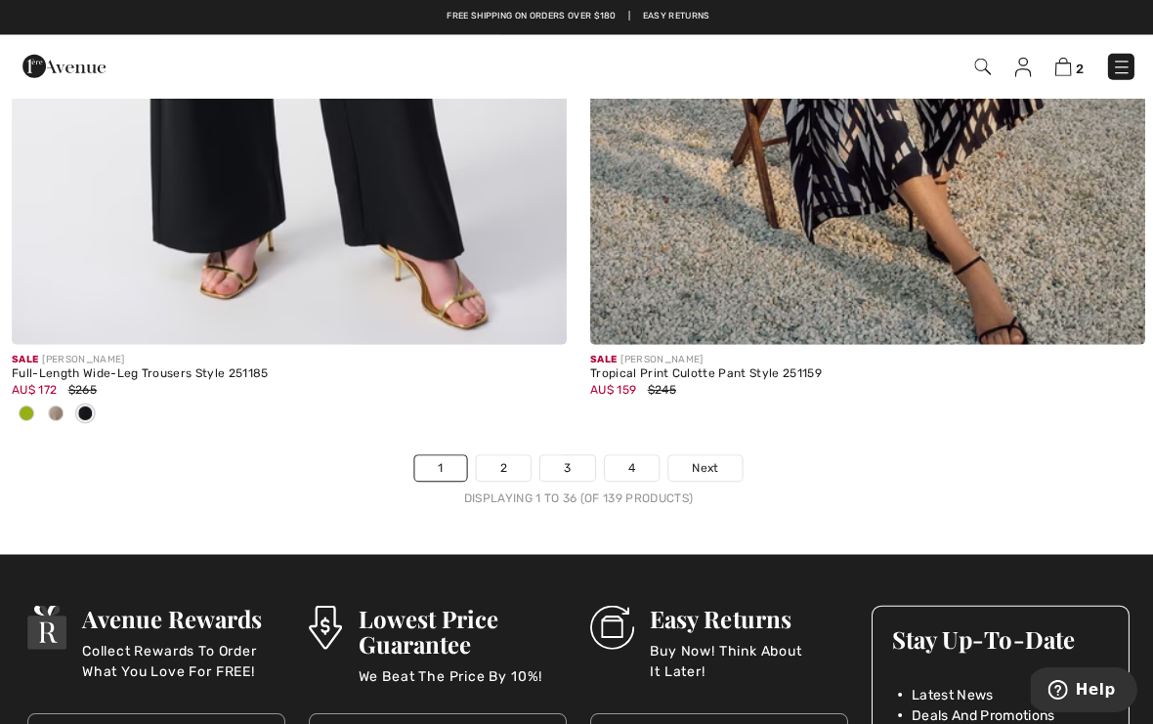
click at [710, 463] on link "Next" at bounding box center [703, 466] width 73 height 25
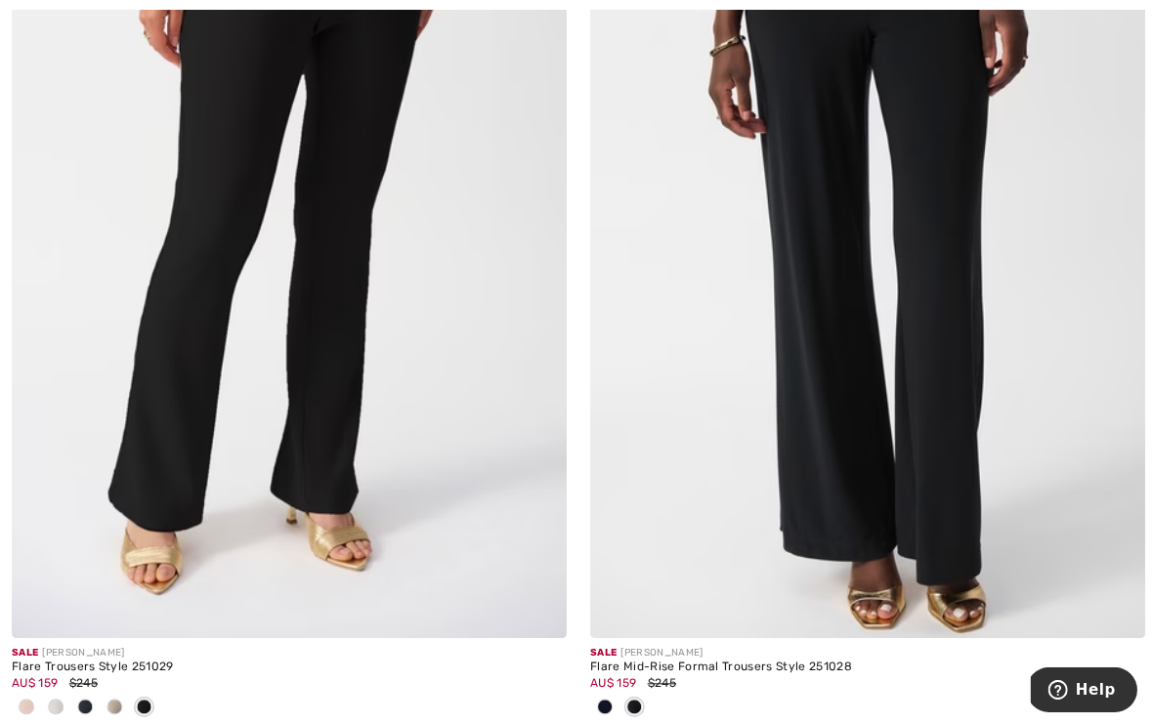
scroll to position [4286, 0]
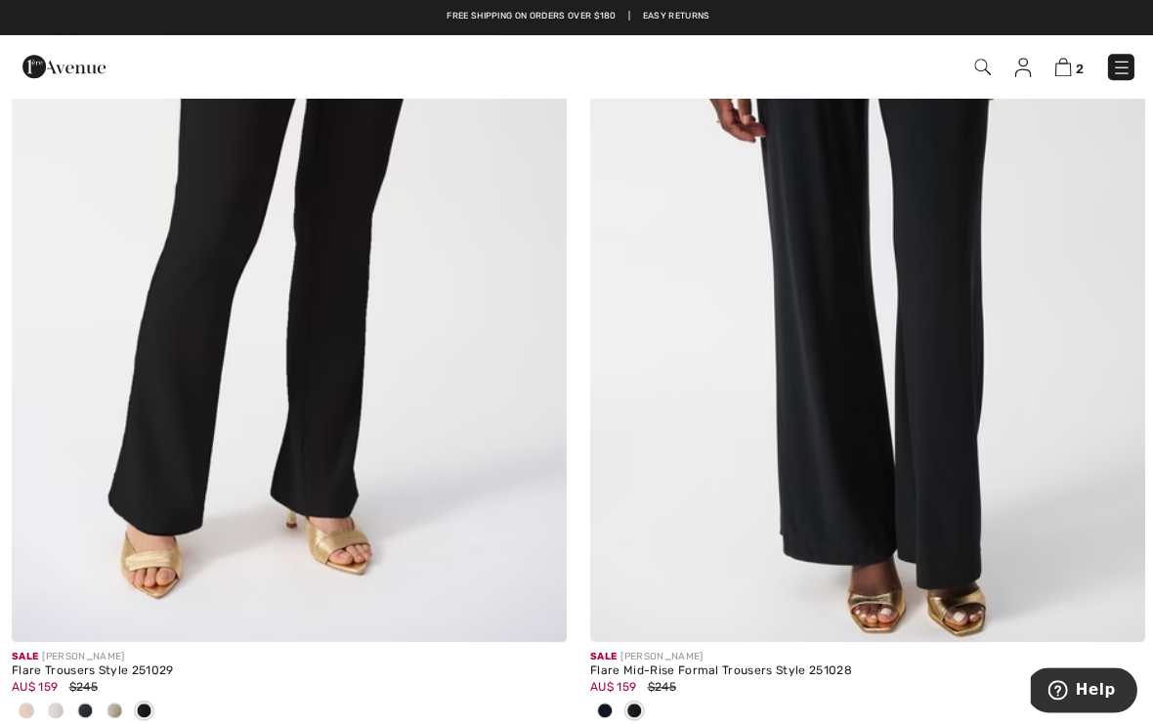
click at [330, 402] on img at bounding box center [288, 225] width 553 height 830
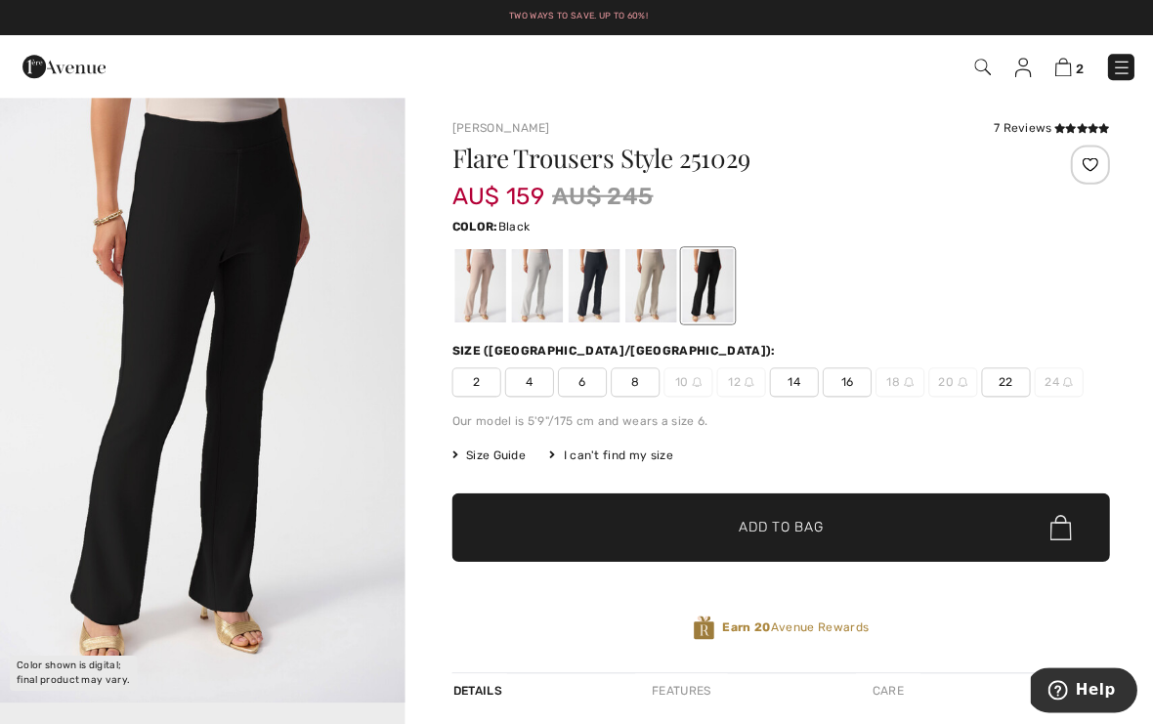
click at [1023, 121] on div "7 Reviews" at bounding box center [1048, 128] width 116 height 18
